Goal: Information Seeking & Learning: Learn about a topic

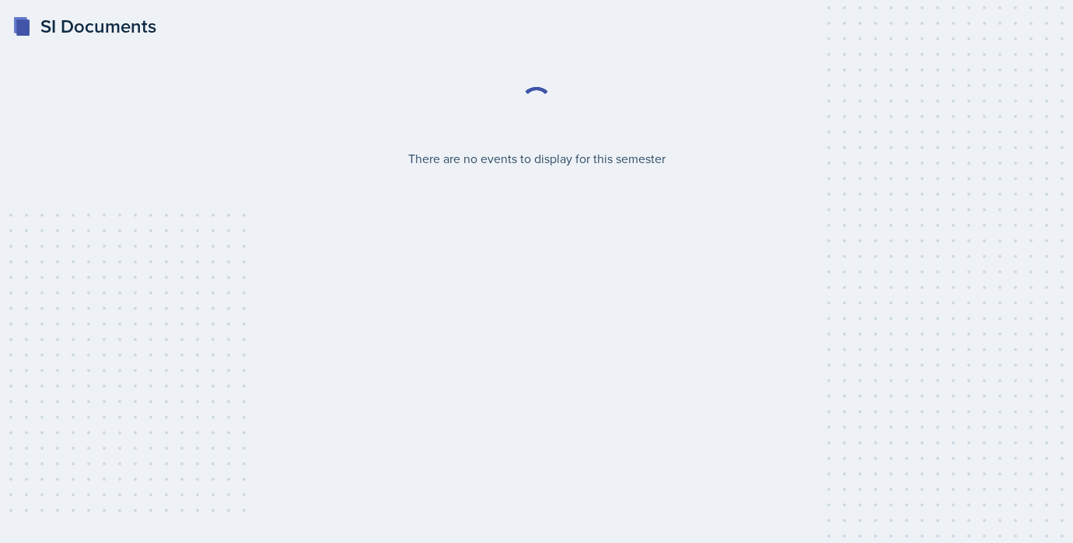
select select "2bed604d-1099-4043-b1bc-2365e8740244"
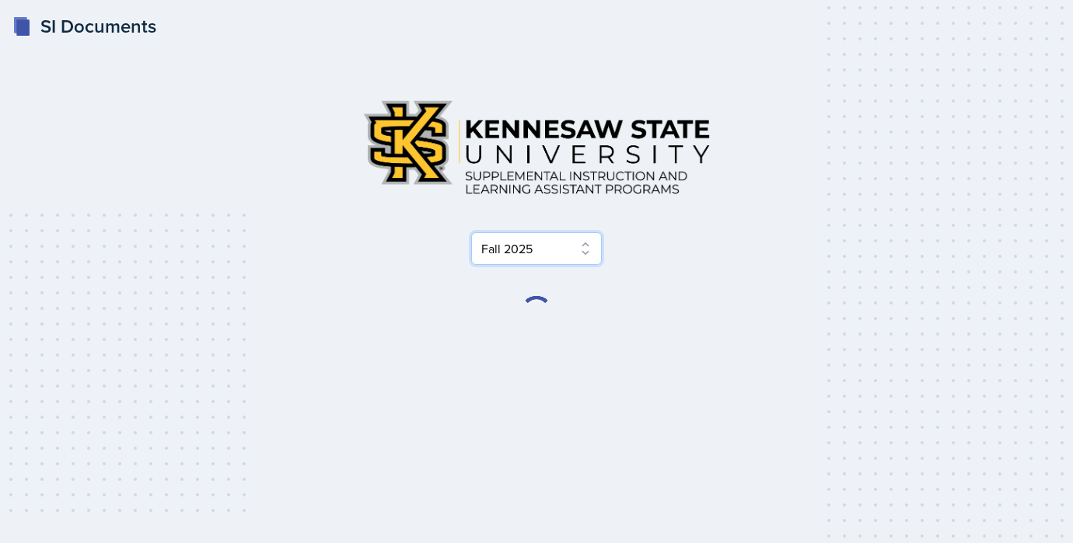
click at [499, 245] on select "Select Semester Fall 2025 Summer 2025 Spring 2025 Fall 2024 Summer 2024 Spring …" at bounding box center [536, 248] width 131 height 33
click at [471, 232] on select "Select Semester Fall 2025 Summer 2025 Spring 2025 Fall 2024 Summer 2024 Spring …" at bounding box center [536, 248] width 131 height 33
click at [683, 240] on div "Select Semester Fall 2025 Summer 2025 Spring 2025 Fall 2024 Summer 2024 Spring …" at bounding box center [536, 248] width 746 height 33
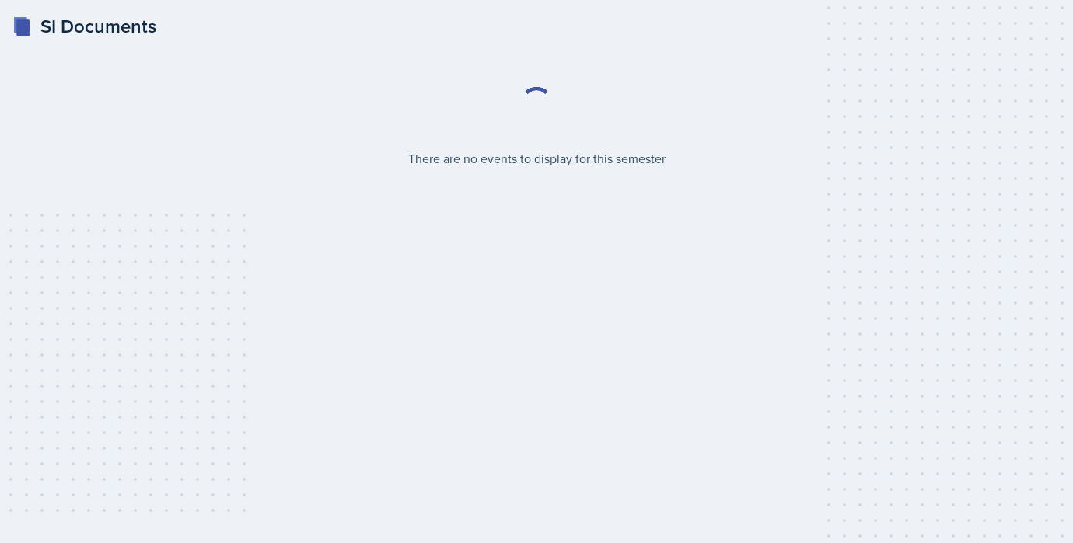
select select "2bed604d-1099-4043-b1bc-2365e8740244"
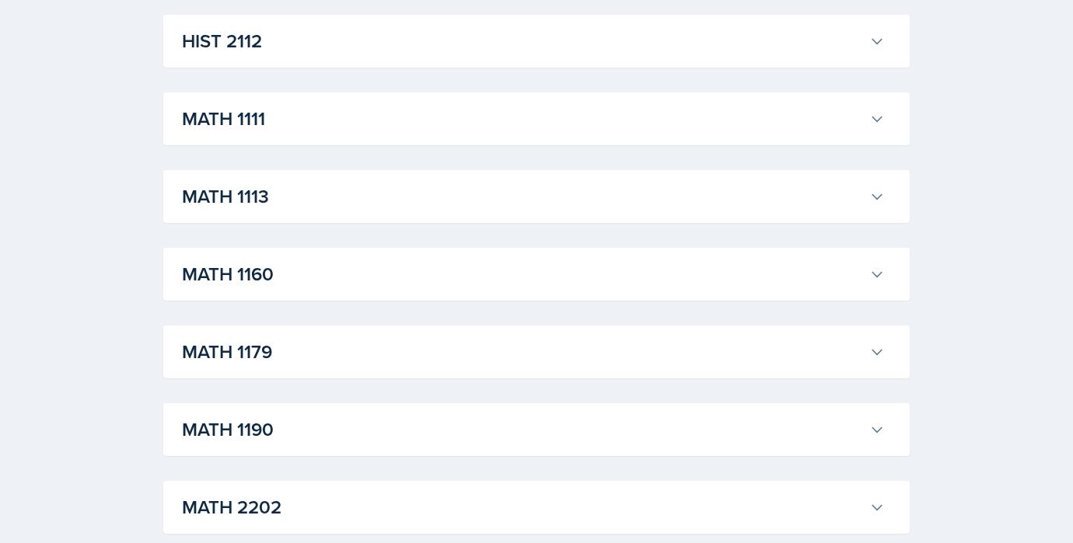
scroll to position [1380, 0]
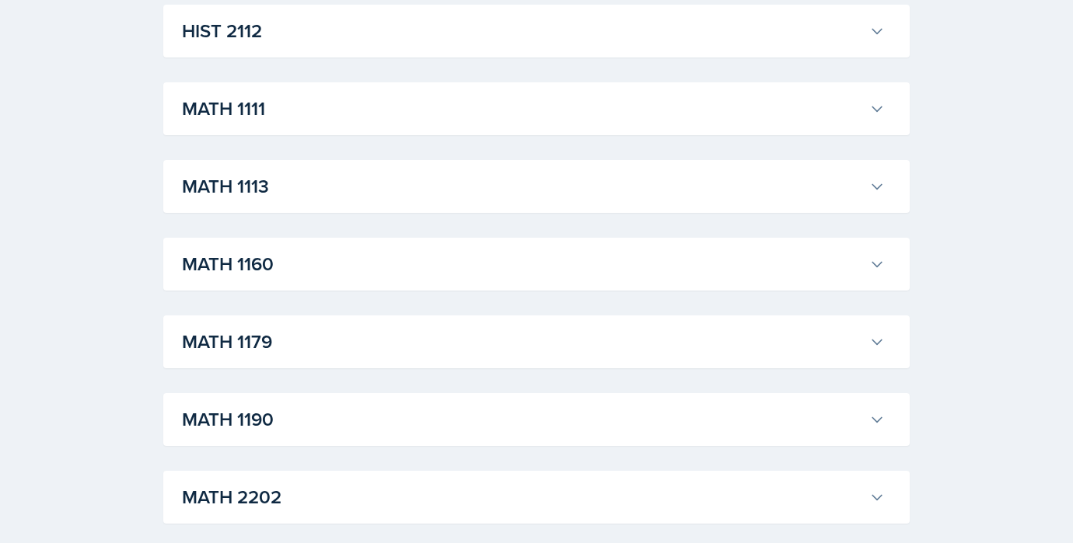
click at [278, 425] on h3 "MATH 1190" at bounding box center [522, 420] width 681 height 28
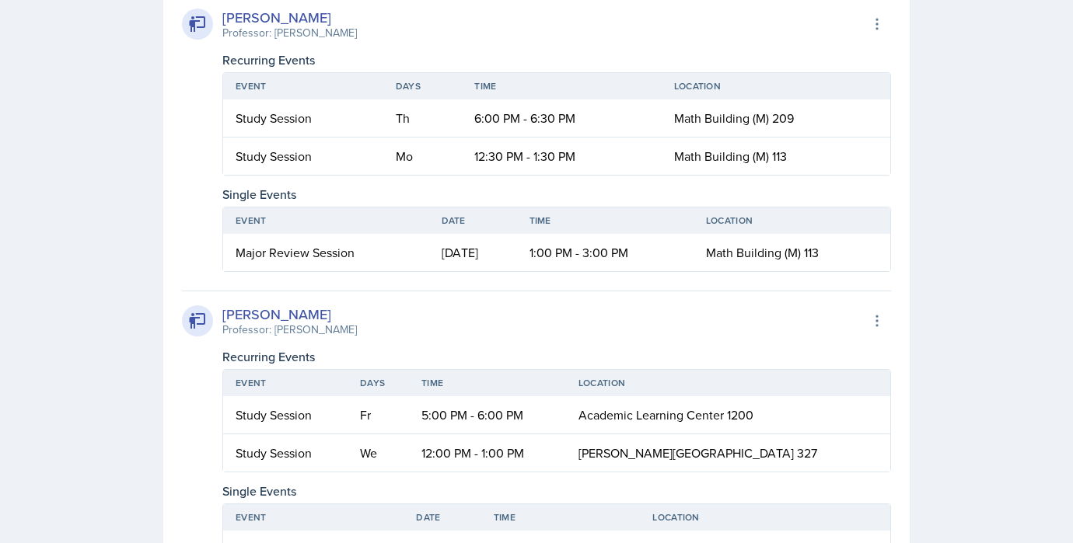
scroll to position [3327, 0]
